Goal: Task Accomplishment & Management: Manage account settings

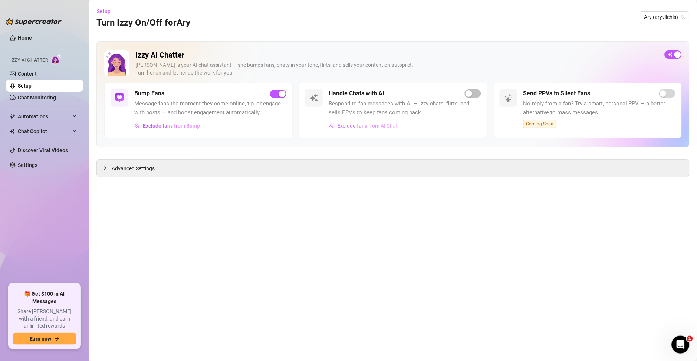
click at [351, 124] on span "Exclude fans from AI Chat" at bounding box center [367, 126] width 60 height 6
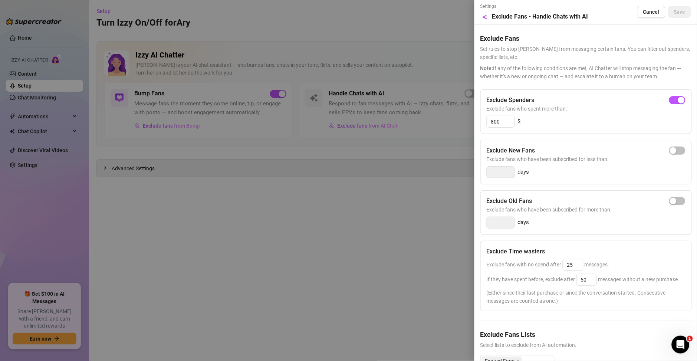
click at [422, 223] on div at bounding box center [348, 180] width 697 height 361
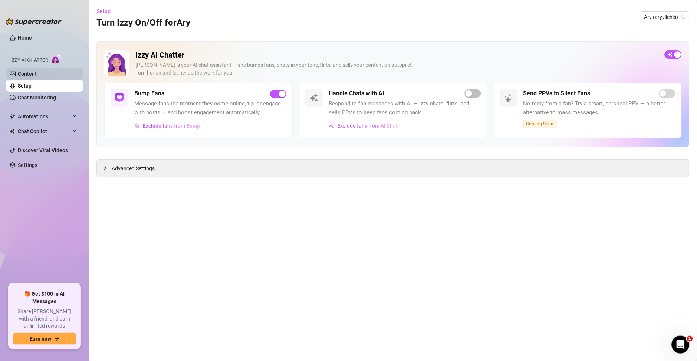
click at [20, 72] on link "Content" at bounding box center [27, 74] width 19 height 6
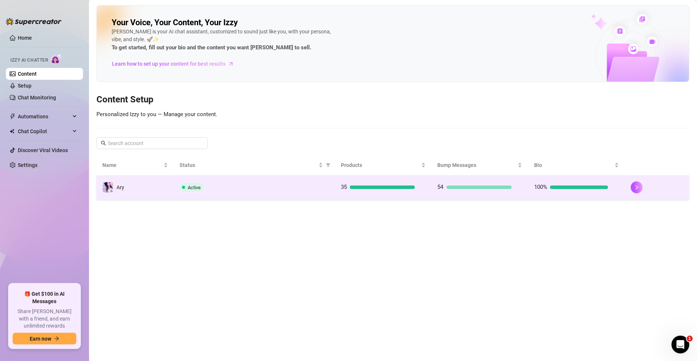
click at [525, 190] on td "54" at bounding box center [480, 188] width 97 height 24
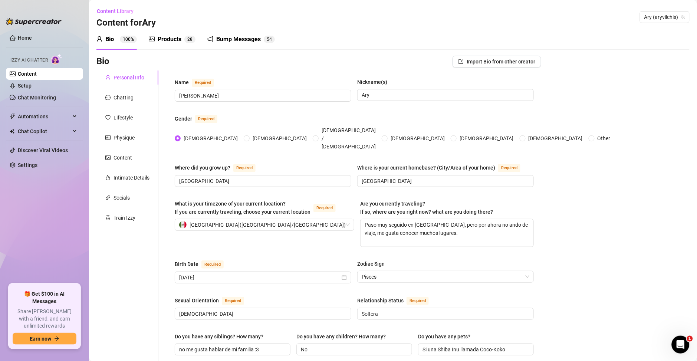
click at [191, 40] on span "8" at bounding box center [191, 39] width 3 height 5
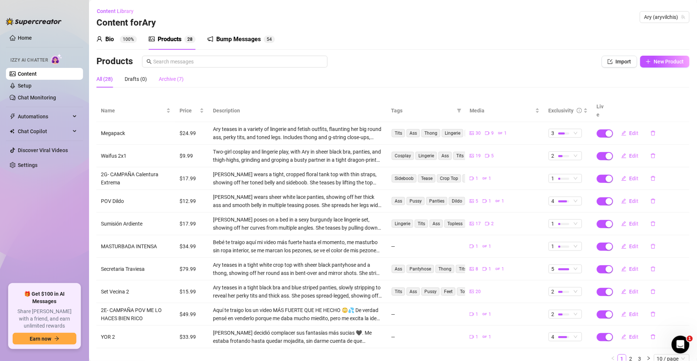
click at [181, 85] on div "Archive (7)" at bounding box center [171, 79] width 25 height 17
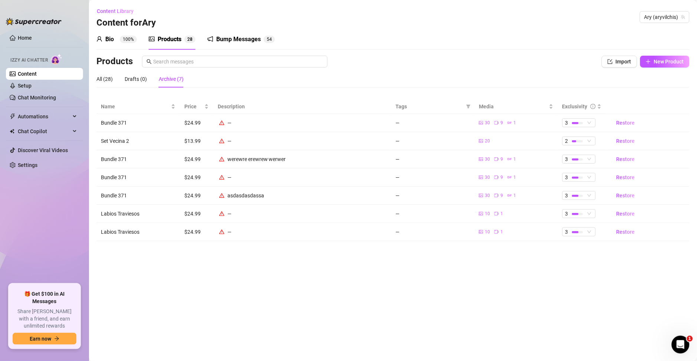
click at [511, 298] on main "Content Library Content for Ary Ary (aryvilchis) Bio 100% Products 2 8 Bump Mes…" at bounding box center [393, 180] width 608 height 361
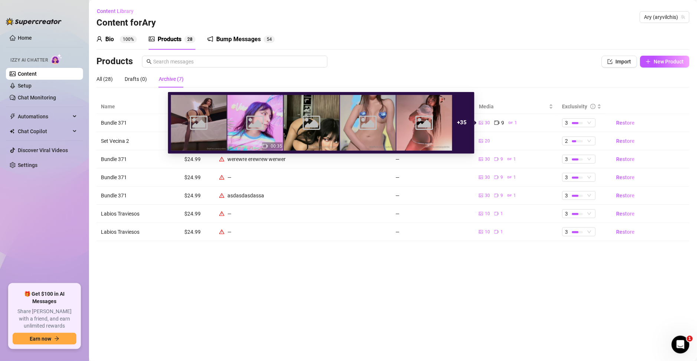
click at [514, 122] on div "1" at bounding box center [513, 123] width 9 height 8
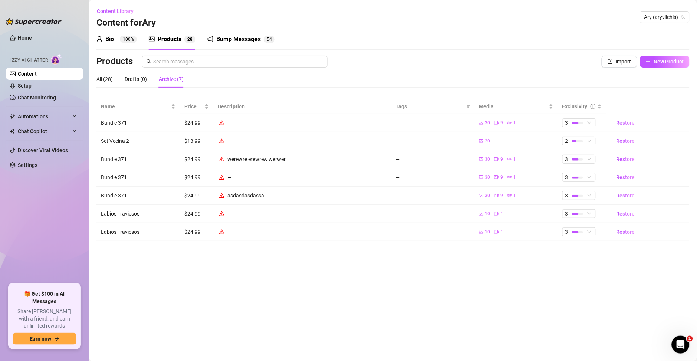
click at [504, 310] on main "Content Library Content for Ary Ary (aryvilchis) Bio 100% Products 2 8 Bump Mes…" at bounding box center [393, 180] width 608 height 361
click at [104, 79] on div "All (28)" at bounding box center [104, 79] width 16 height 8
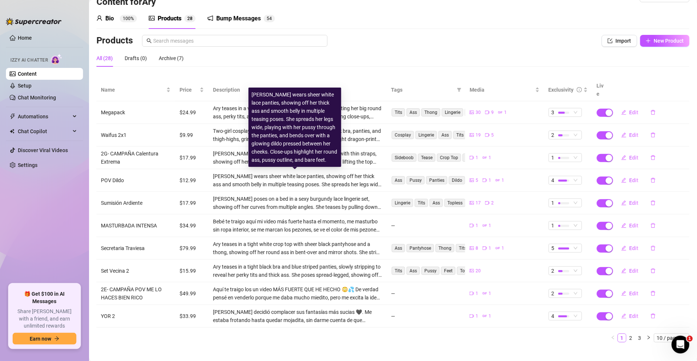
scroll to position [22, 0]
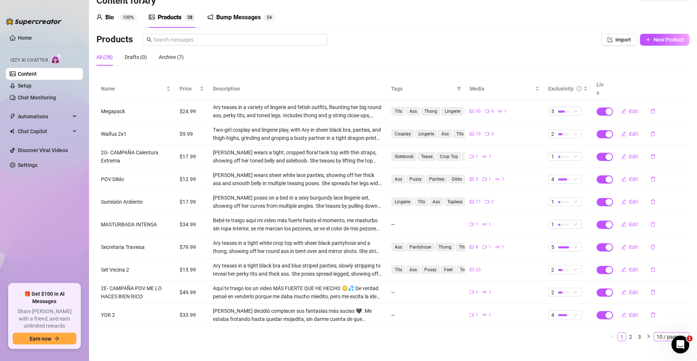
click at [657, 333] on span "10 / page" at bounding box center [672, 337] width 30 height 8
click at [660, 320] on div "100 / page" at bounding box center [672, 324] width 25 height 8
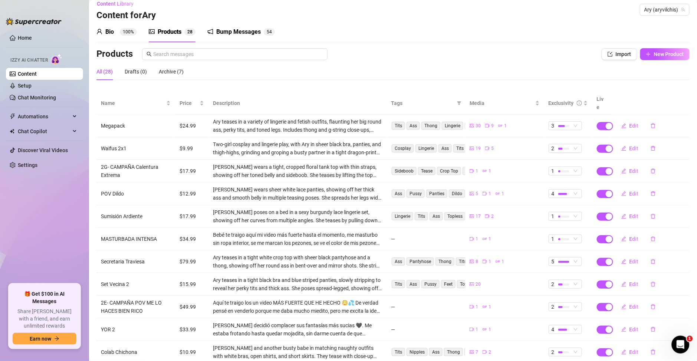
scroll to position [0, 0]
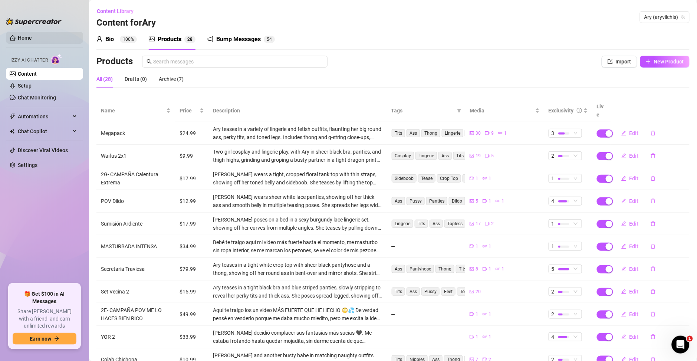
click at [22, 35] on link "Home" at bounding box center [25, 38] width 14 height 6
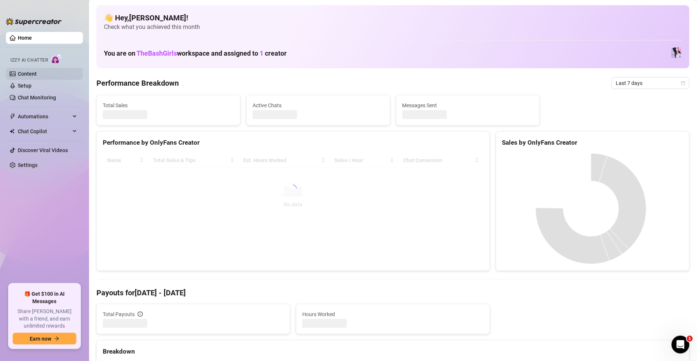
click at [32, 75] on link "Content" at bounding box center [27, 74] width 19 height 6
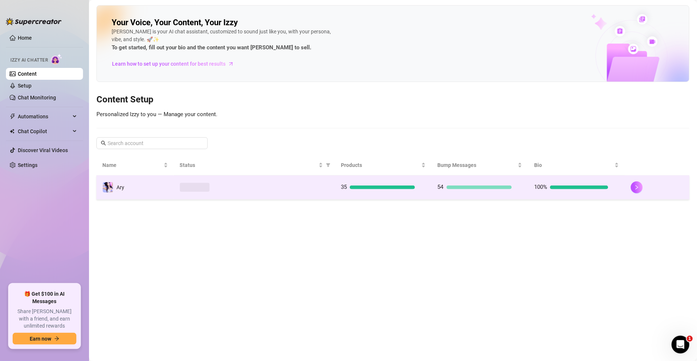
click at [364, 190] on div "35" at bounding box center [378, 187] width 74 height 9
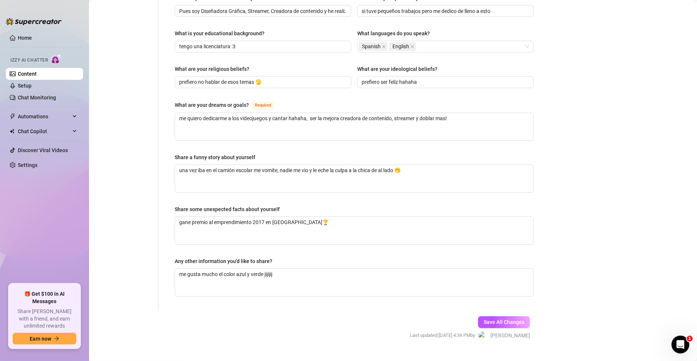
scroll to position [53, 0]
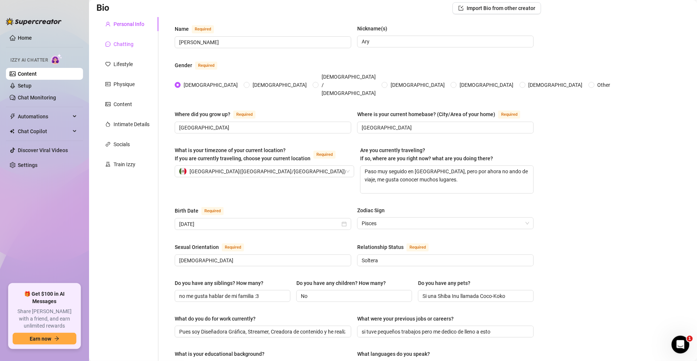
click at [122, 45] on div "Chatting" at bounding box center [124, 44] width 20 height 8
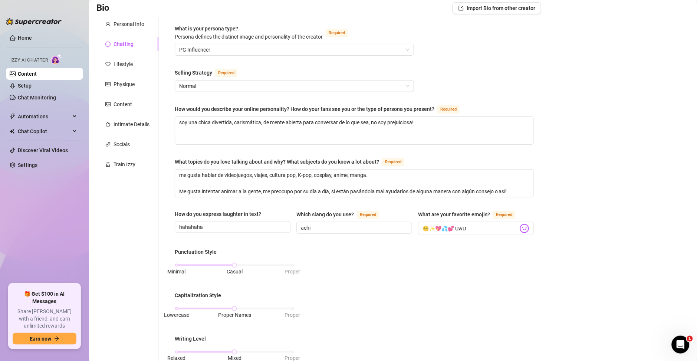
click at [125, 43] on div "Chatting" at bounding box center [124, 44] width 20 height 8
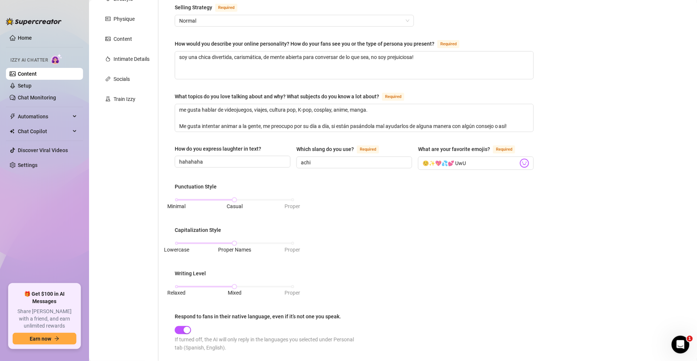
scroll to position [0, 0]
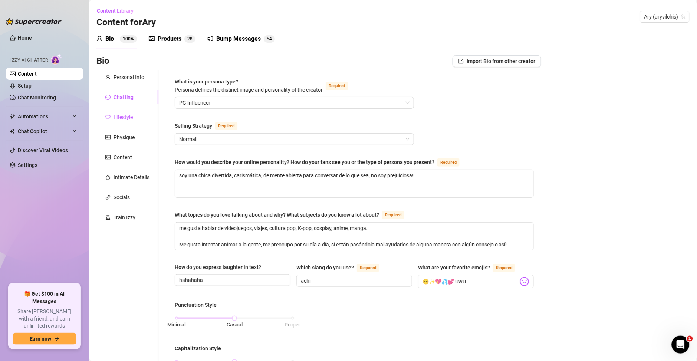
click at [128, 119] on div "Lifestyle" at bounding box center [123, 117] width 19 height 8
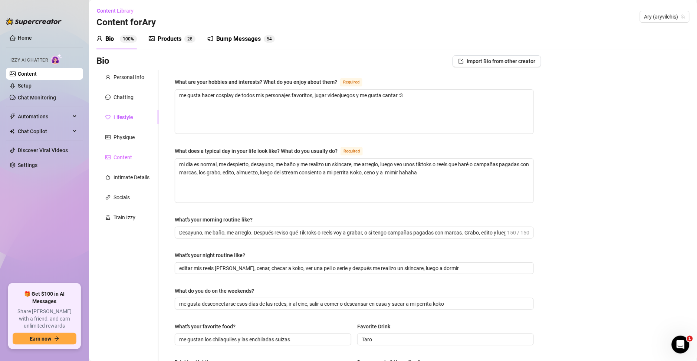
click at [135, 156] on div "Content" at bounding box center [127, 157] width 62 height 14
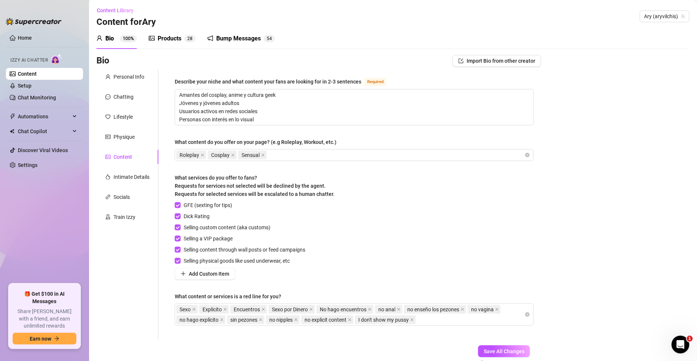
scroll to position [0, 0]
click at [124, 175] on div "Intimate Details" at bounding box center [132, 178] width 36 height 8
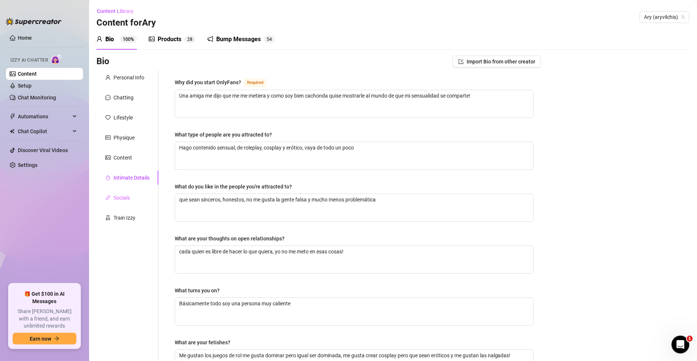
click at [121, 202] on div "Socials" at bounding box center [127, 198] width 62 height 14
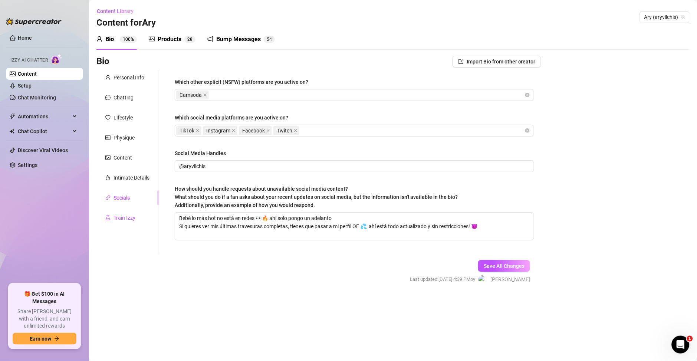
click at [133, 215] on div "Train Izzy" at bounding box center [125, 218] width 22 height 8
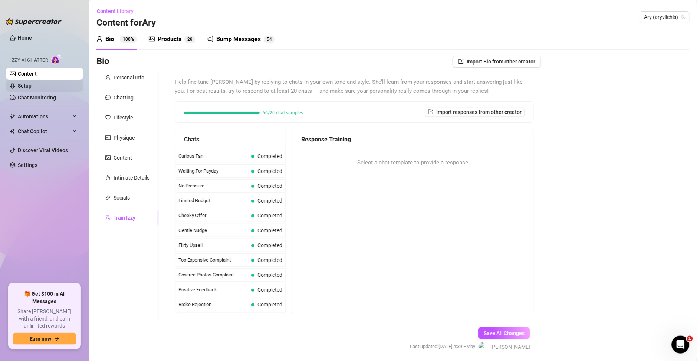
click at [32, 88] on link "Setup" at bounding box center [25, 86] width 14 height 6
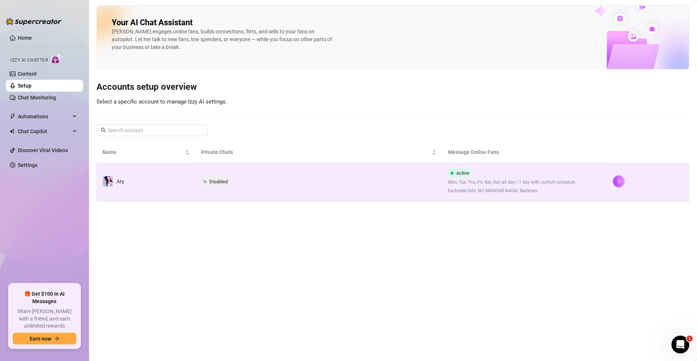
click at [515, 180] on span "Mon, Tue, Thu, Fri, Sat, Sun all day • 1 day with custom schedule" at bounding box center [512, 182] width 127 height 7
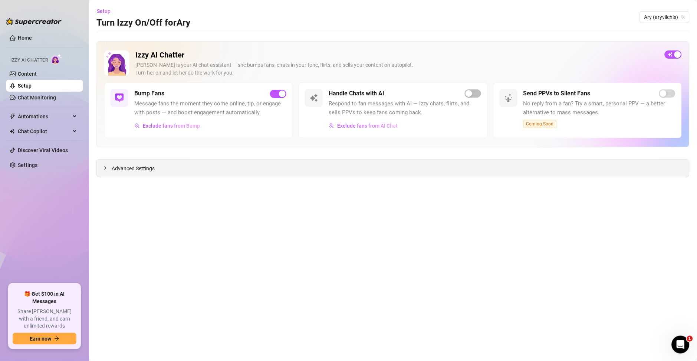
click at [147, 170] on span "Advanced Settings" at bounding box center [133, 168] width 43 height 8
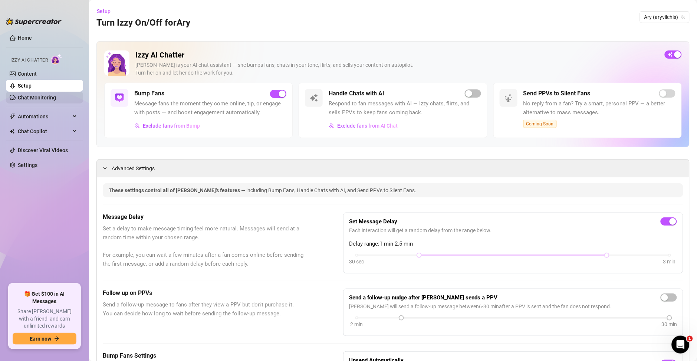
click at [30, 98] on link "Chat Monitoring" at bounding box center [37, 98] width 38 height 6
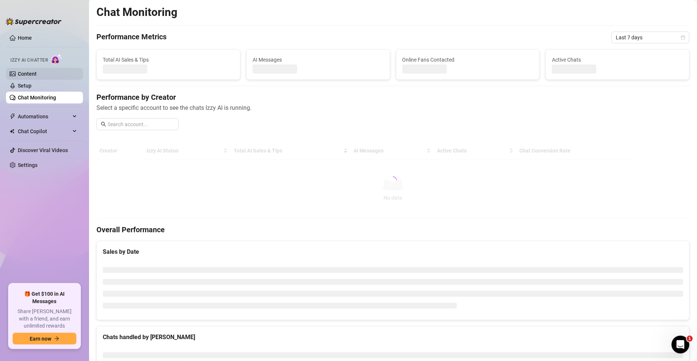
click at [18, 72] on link "Content" at bounding box center [27, 74] width 19 height 6
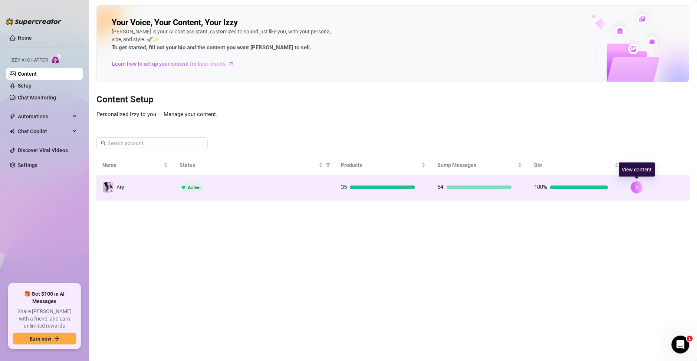
click at [638, 190] on icon "right" at bounding box center [637, 187] width 5 height 5
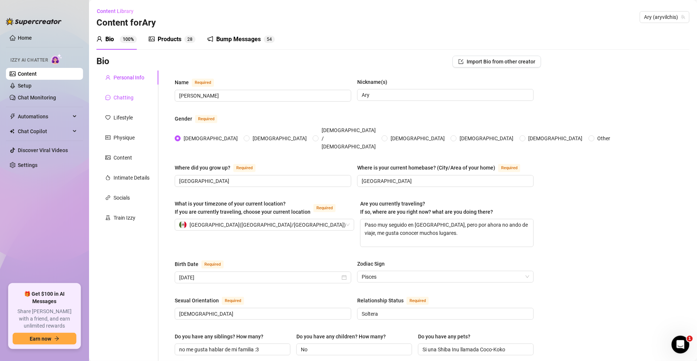
click at [122, 96] on div "Chatting" at bounding box center [124, 98] width 20 height 8
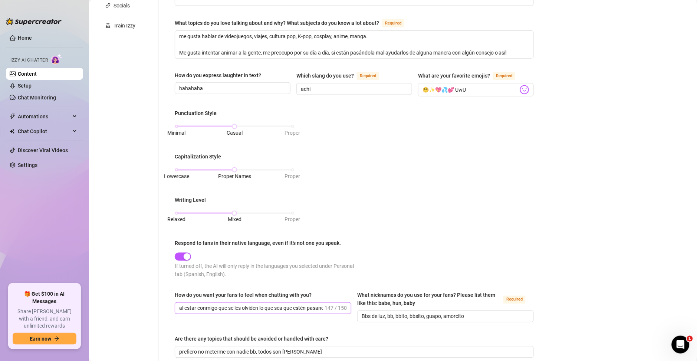
scroll to position [6, 0]
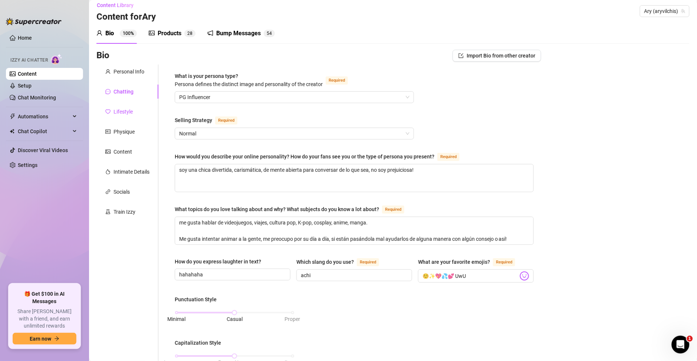
click at [119, 112] on div "Lifestyle" at bounding box center [123, 112] width 19 height 8
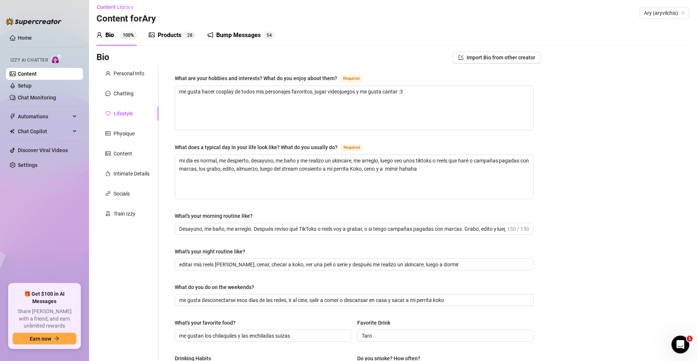
scroll to position [0, 0]
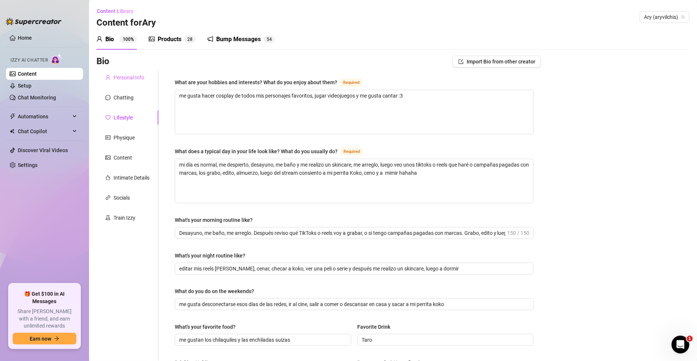
click at [130, 72] on div "Personal Info" at bounding box center [127, 78] width 62 height 14
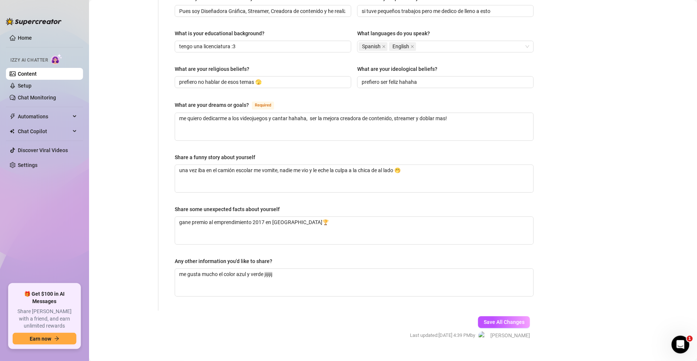
scroll to position [53, 0]
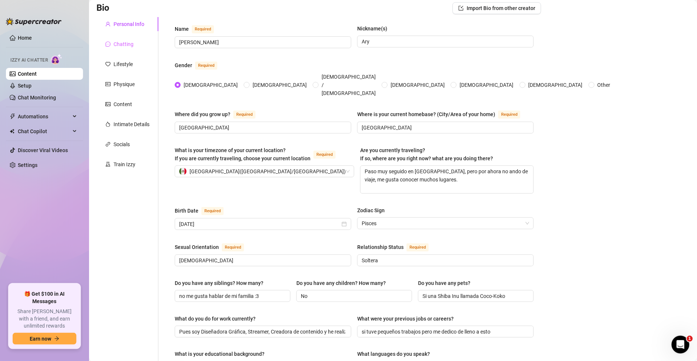
click at [117, 48] on div "Chatting" at bounding box center [127, 44] width 62 height 14
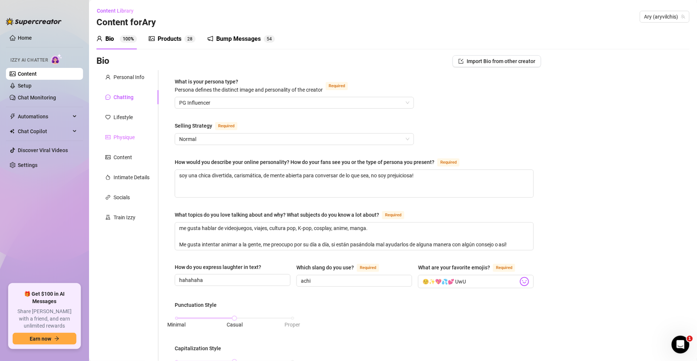
scroll to position [0, 0]
click at [128, 122] on div "Lifestyle" at bounding box center [127, 118] width 62 height 14
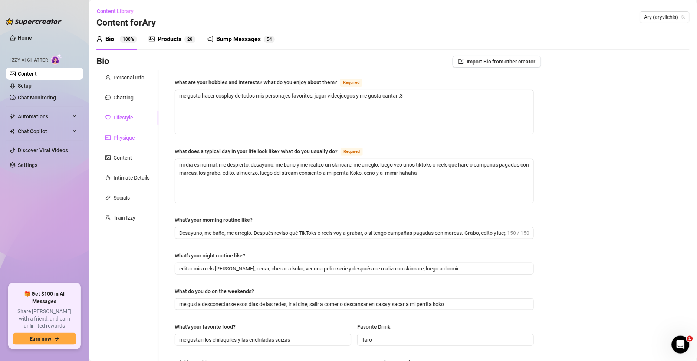
click at [128, 137] on div "Physique" at bounding box center [124, 138] width 21 height 8
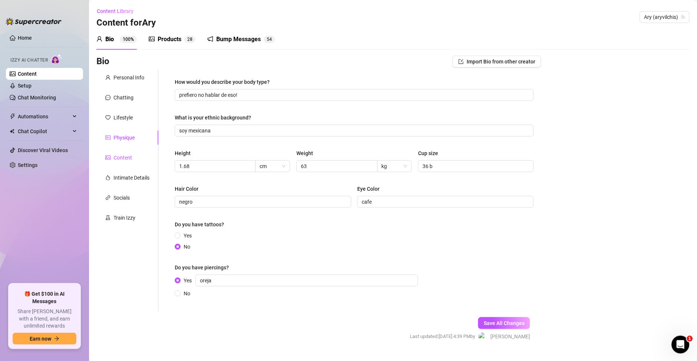
click at [123, 157] on div "Content" at bounding box center [123, 158] width 19 height 8
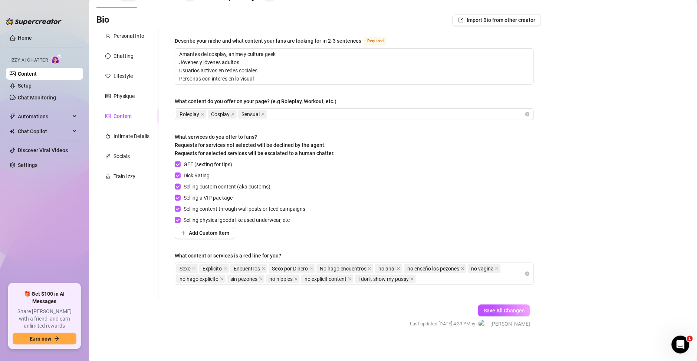
scroll to position [44, 0]
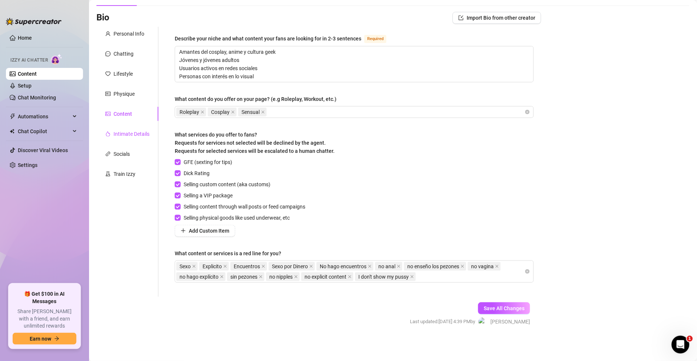
click at [146, 136] on div "Intimate Details" at bounding box center [132, 134] width 36 height 8
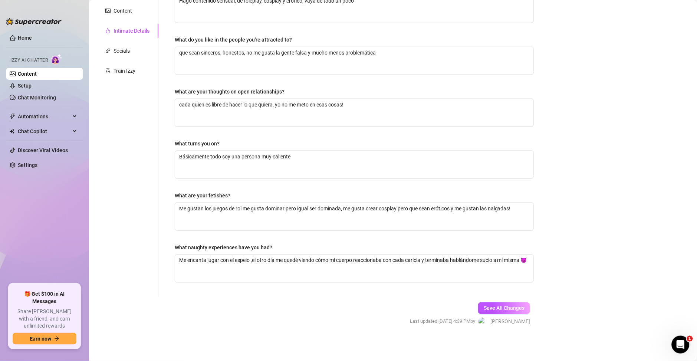
scroll to position [0, 0]
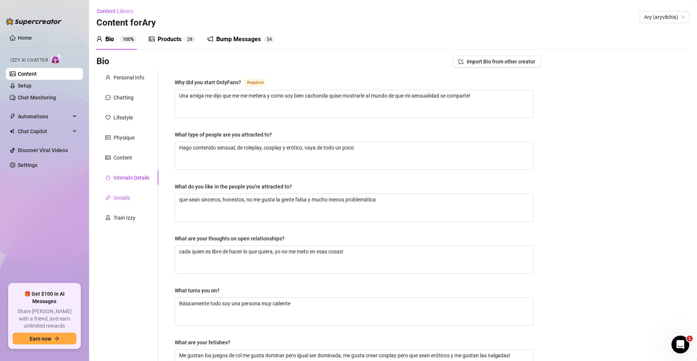
click at [128, 197] on div "Socials" at bounding box center [122, 198] width 16 height 8
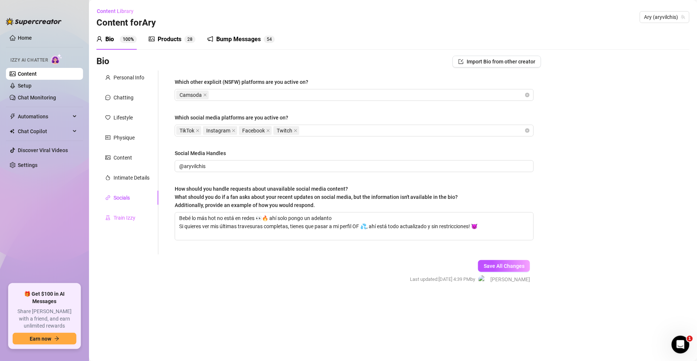
click at [128, 223] on div "Train Izzy" at bounding box center [127, 218] width 62 height 14
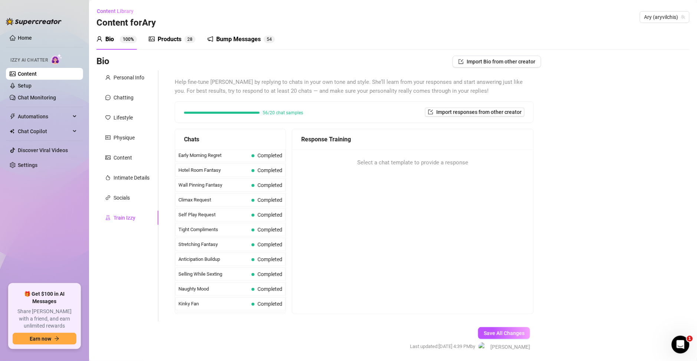
scroll to position [294, 0]
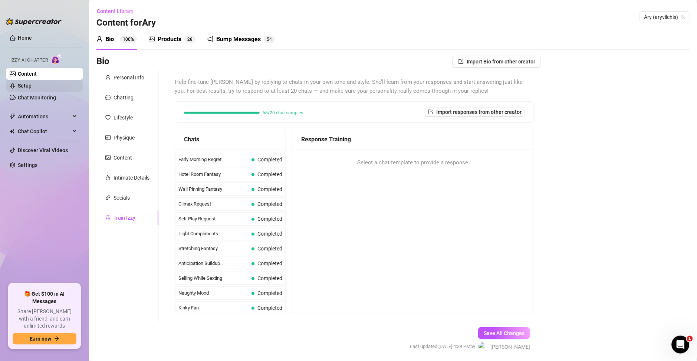
click at [32, 88] on link "Setup" at bounding box center [25, 86] width 14 height 6
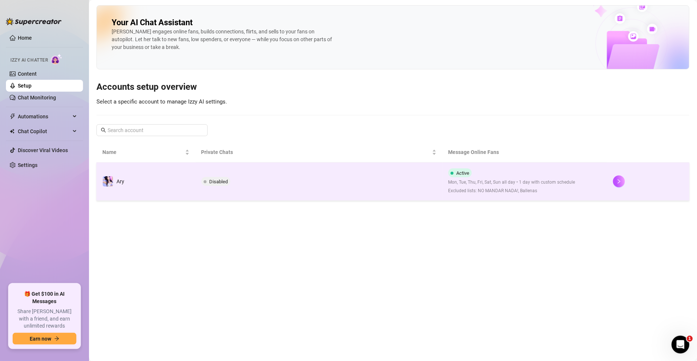
click at [292, 184] on td "Disabled" at bounding box center [319, 182] width 247 height 38
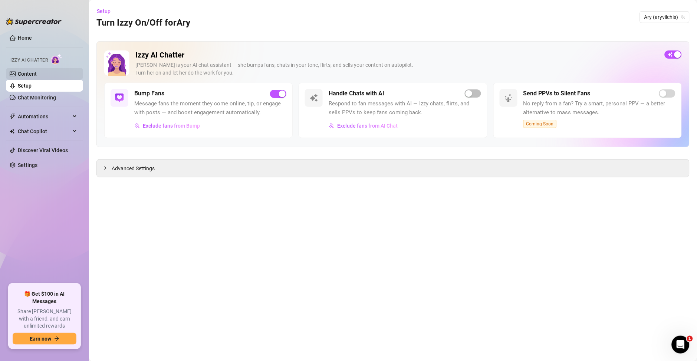
click at [37, 75] on link "Content" at bounding box center [27, 74] width 19 height 6
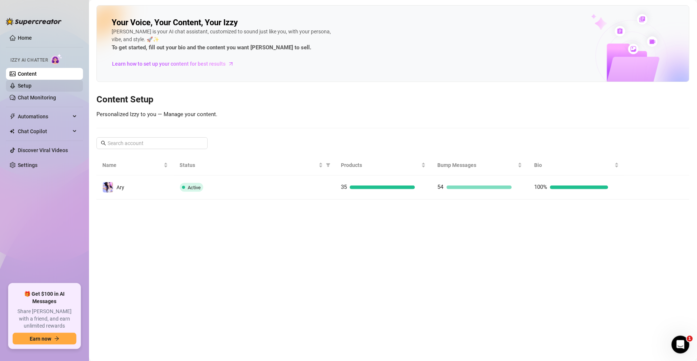
click at [32, 83] on link "Setup" at bounding box center [25, 86] width 14 height 6
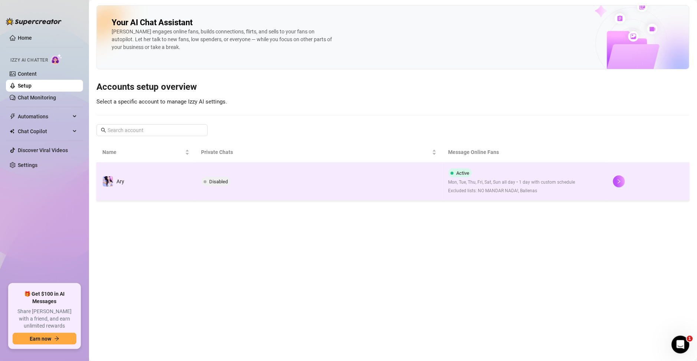
click at [316, 187] on td "Disabled" at bounding box center [319, 182] width 247 height 38
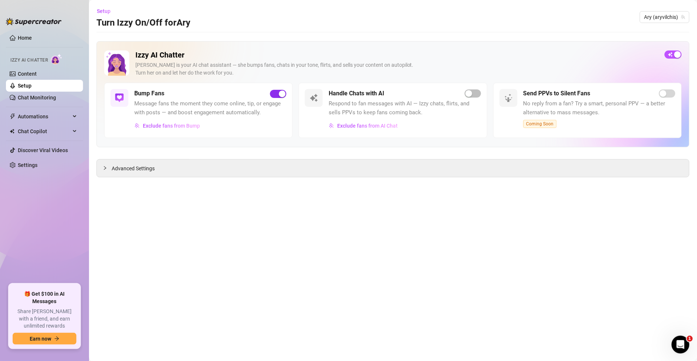
click at [278, 93] on span "button" at bounding box center [278, 94] width 16 height 8
